Goal: Transaction & Acquisition: Subscribe to service/newsletter

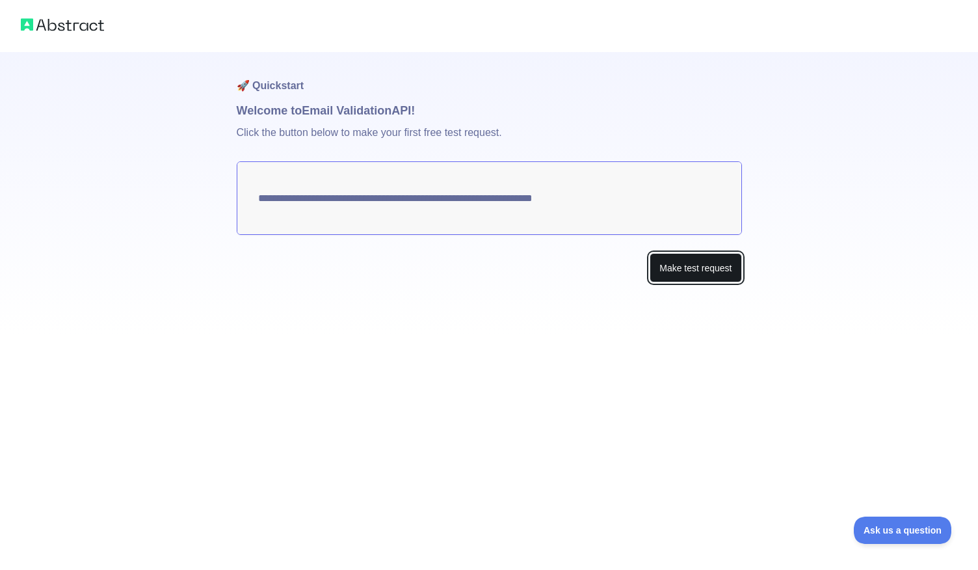
click at [694, 266] on button "Make test request" at bounding box center [696, 267] width 92 height 29
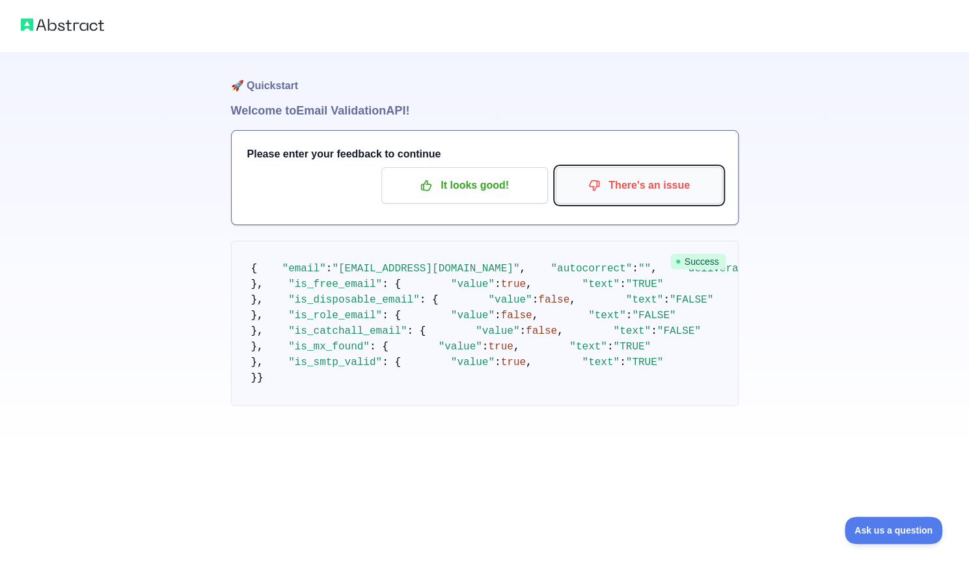
click at [615, 193] on p "There's an issue" at bounding box center [638, 185] width 147 height 22
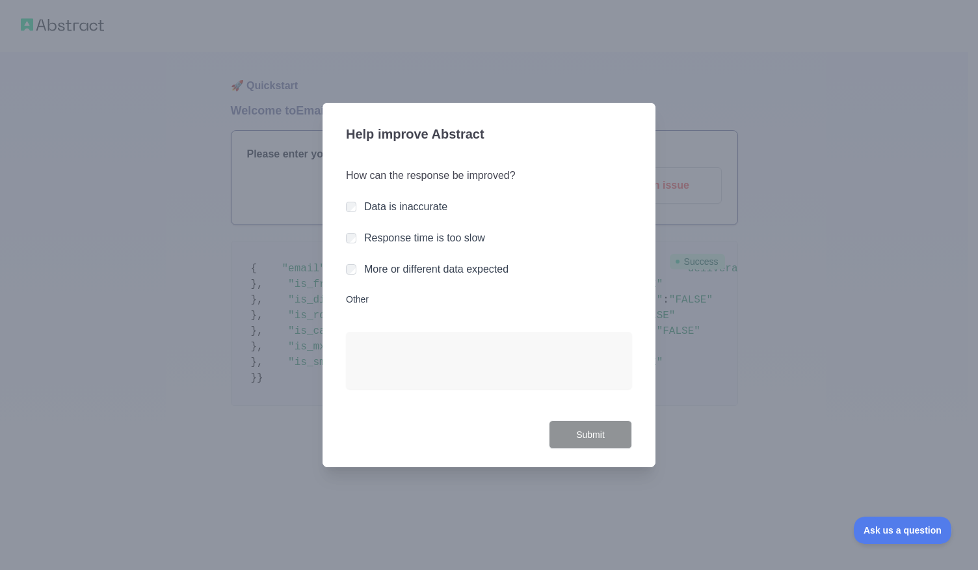
click at [450, 242] on label "Response time is too slow" at bounding box center [424, 237] width 121 height 11
click at [564, 444] on button "Submit" at bounding box center [590, 434] width 83 height 29
